Goal: Task Accomplishment & Management: Complete application form

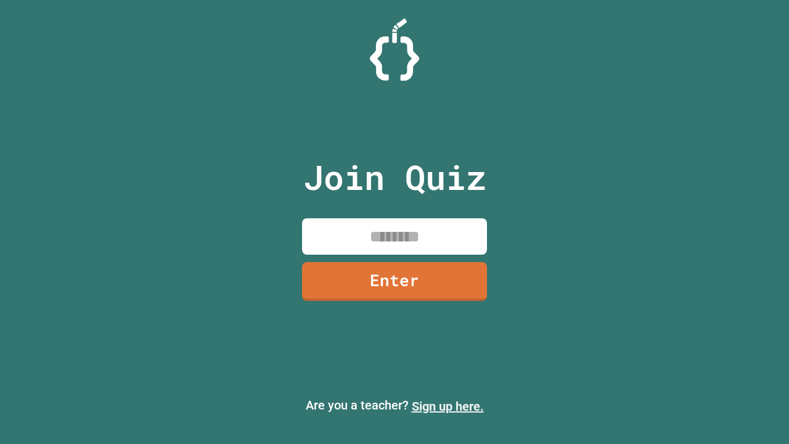
click at [448, 406] on link "Sign up here." at bounding box center [448, 406] width 72 height 15
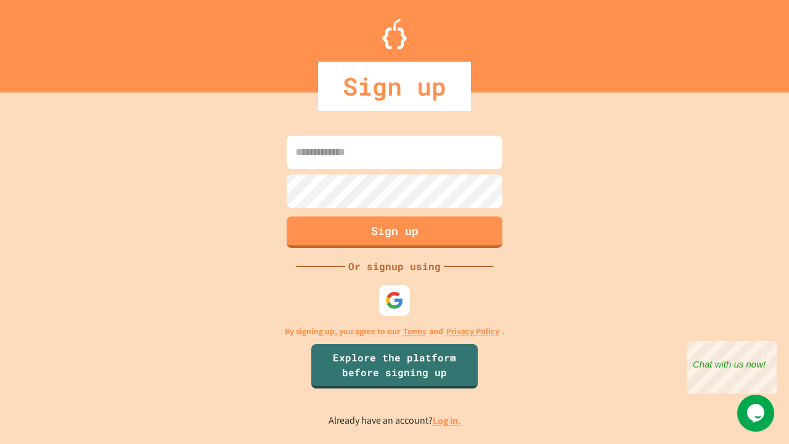
click at [448, 420] on link "Log in." at bounding box center [447, 420] width 28 height 13
